Goal: Navigation & Orientation: Find specific page/section

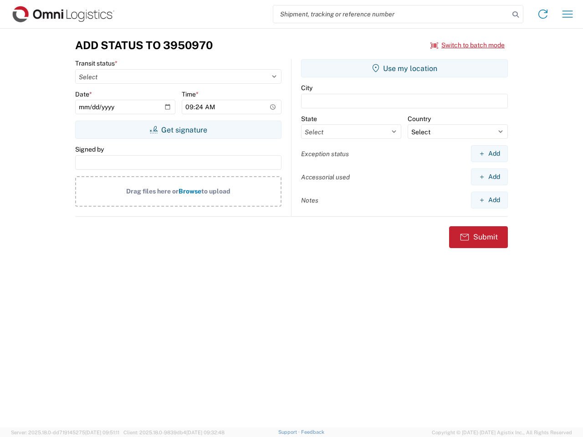
click at [391, 14] on input "search" at bounding box center [391, 13] width 236 height 17
click at [515, 15] on icon at bounding box center [515, 14] width 13 height 13
click at [542, 14] on icon at bounding box center [542, 14] width 15 height 15
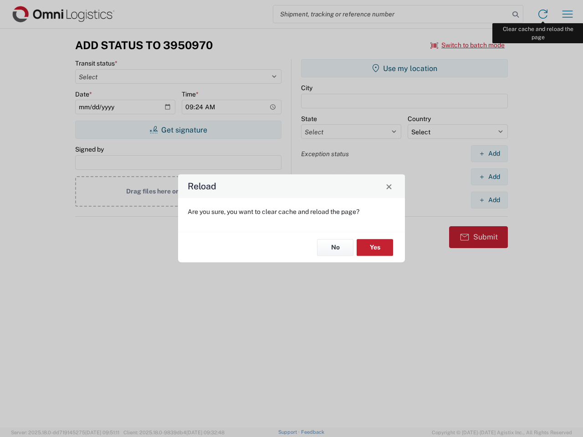
click at [567, 14] on div "Reload Are you sure, you want to clear cache and reload the page? No Yes" at bounding box center [291, 218] width 583 height 437
click at [467, 45] on div "Reload Are you sure, you want to clear cache and reload the page? No Yes" at bounding box center [291, 218] width 583 height 437
click at [178, 130] on div "Reload Are you sure, you want to clear cache and reload the page? No Yes" at bounding box center [291, 218] width 583 height 437
click at [404, 68] on div "Reload Are you sure, you want to clear cache and reload the page? No Yes" at bounding box center [291, 218] width 583 height 437
click at [489, 153] on div "Reload Are you sure, you want to clear cache and reload the page? No Yes" at bounding box center [291, 218] width 583 height 437
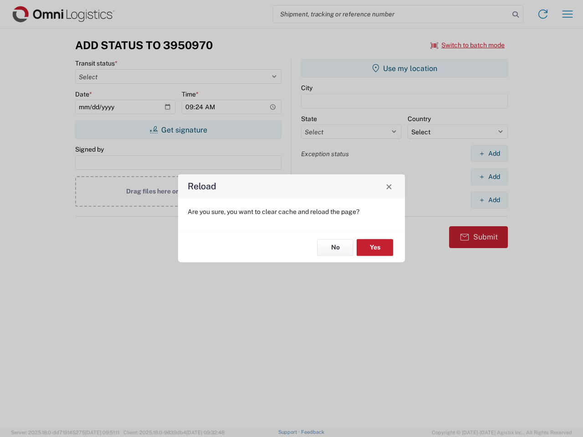
click at [489, 177] on div "Reload Are you sure, you want to clear cache and reload the page? No Yes" at bounding box center [291, 218] width 583 height 437
click at [489, 200] on div "Reload Are you sure, you want to clear cache and reload the page? No Yes" at bounding box center [291, 218] width 583 height 437
